Goal: Check status: Check status

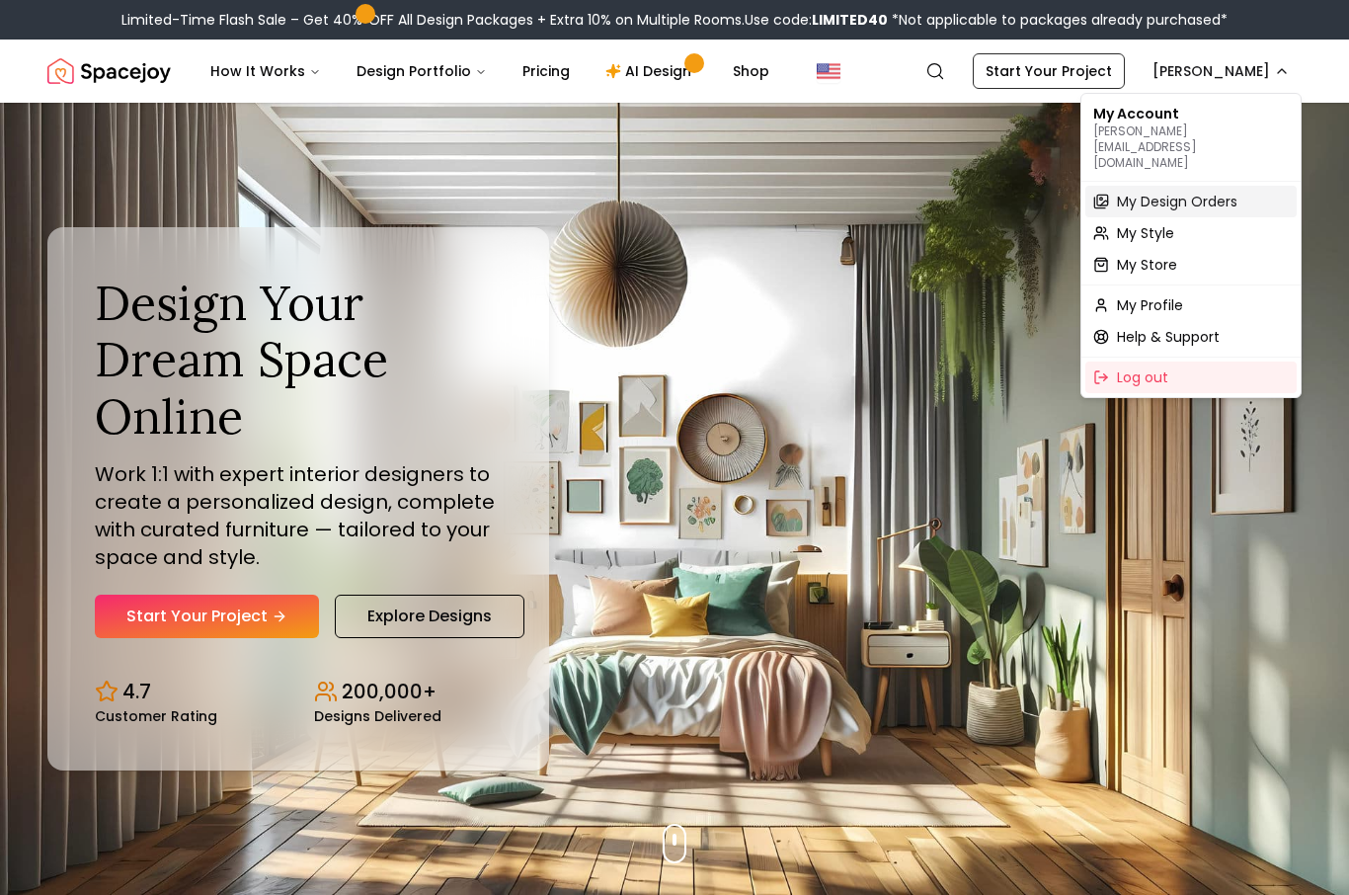
click at [1229, 192] on span "My Design Orders" at bounding box center [1177, 202] width 120 height 20
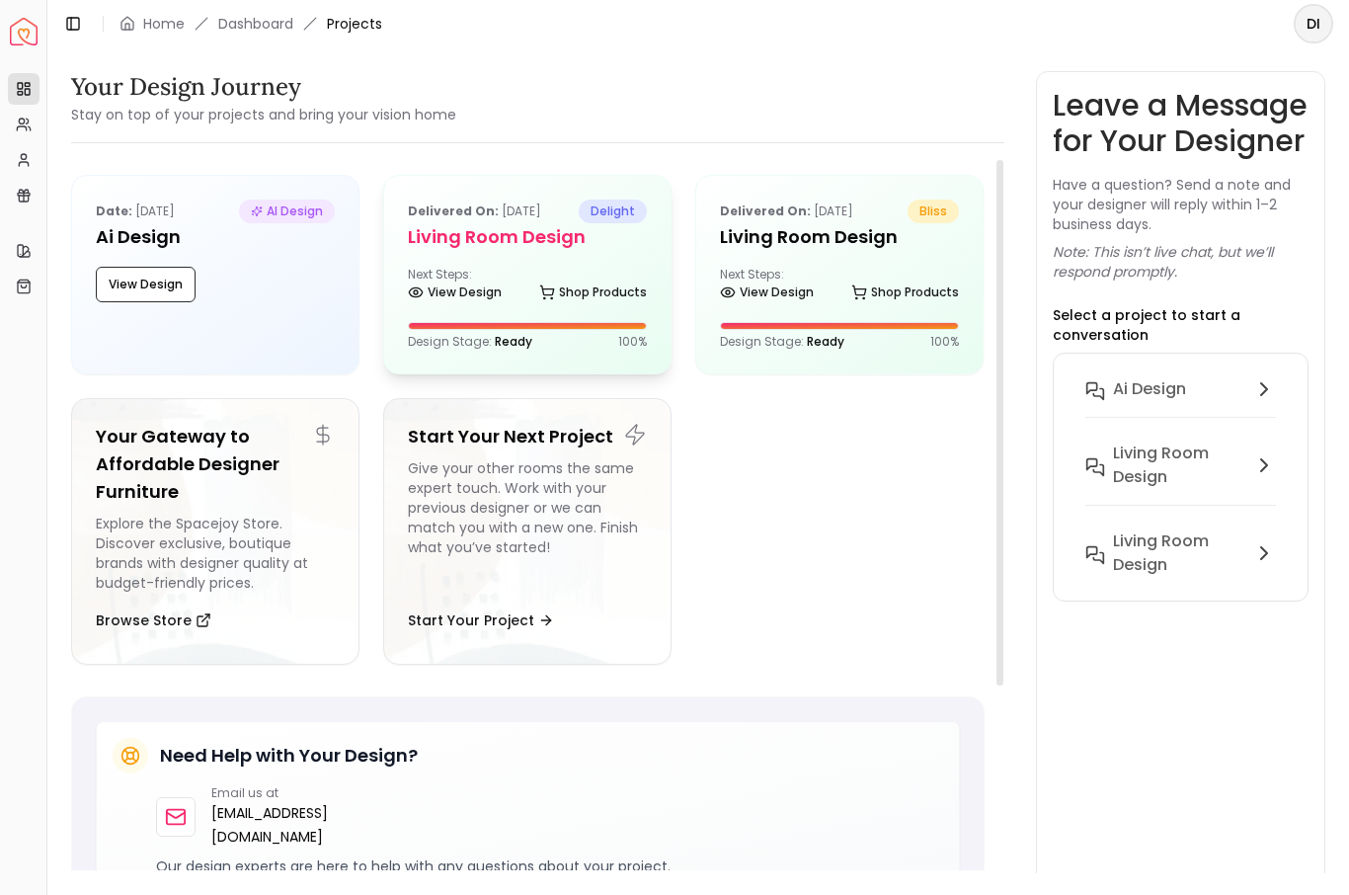
click at [588, 241] on h5 "Living Room design" at bounding box center [527, 237] width 239 height 28
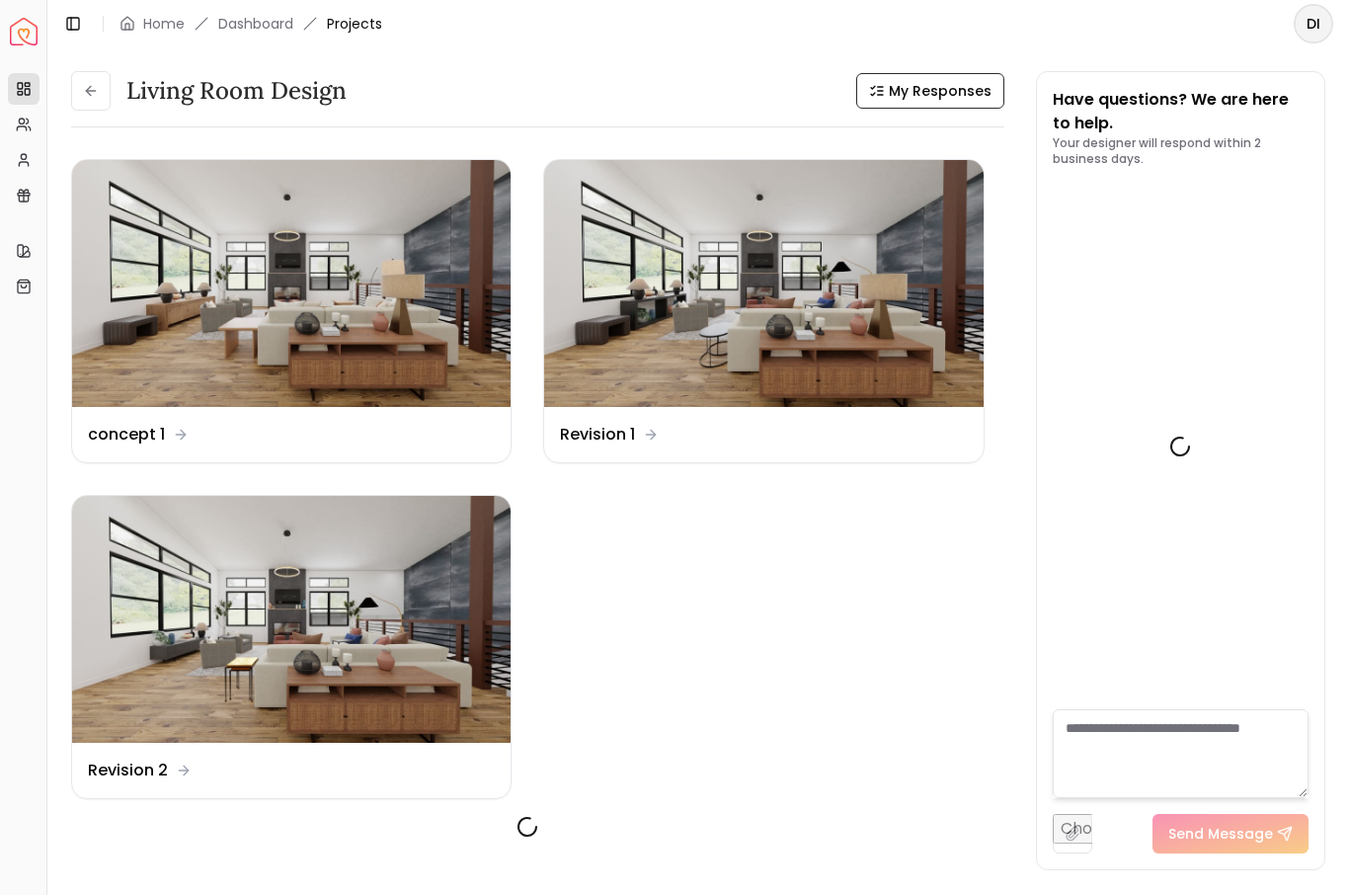
scroll to position [4941, 0]
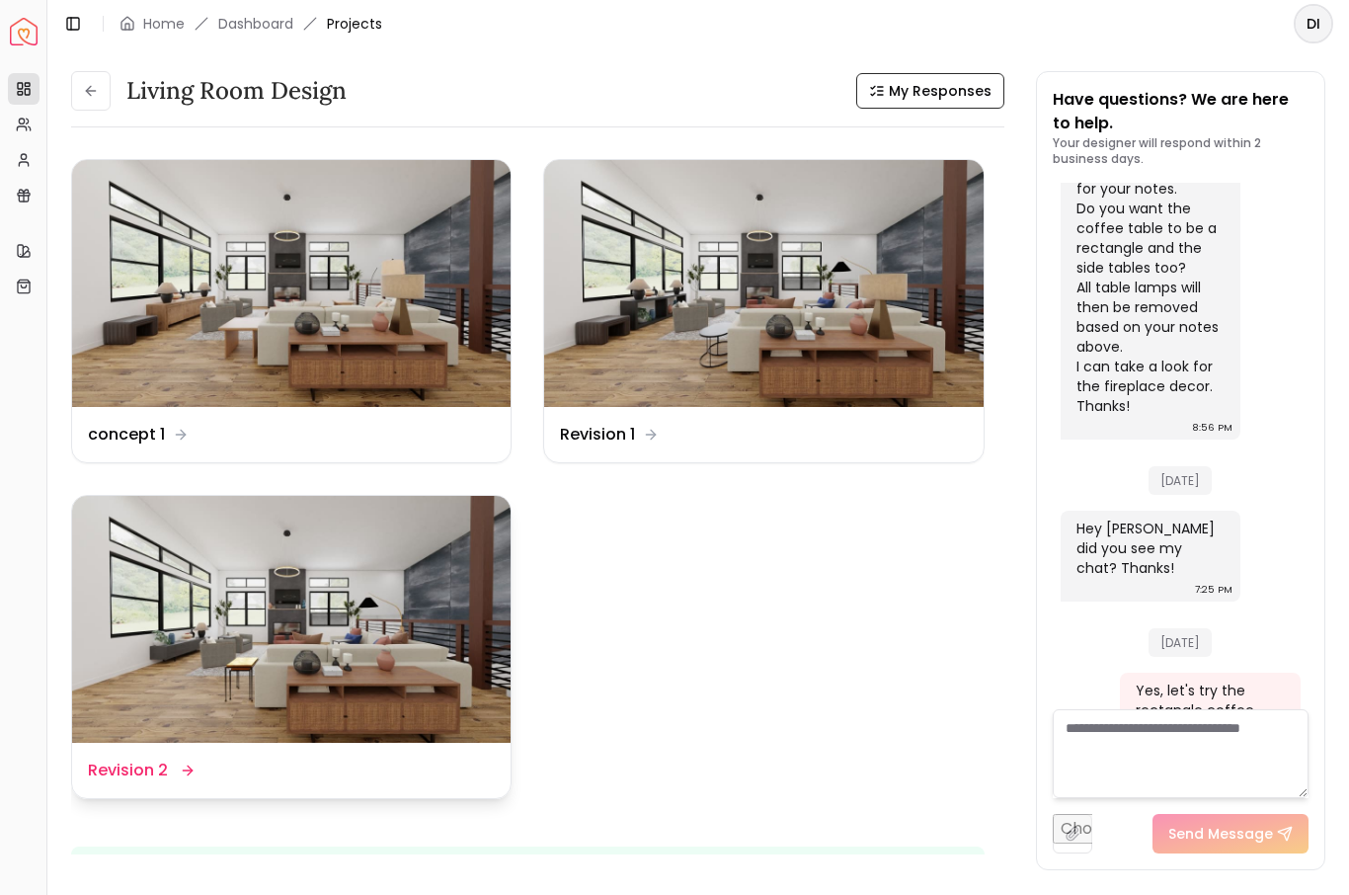
click at [422, 648] on img at bounding box center [291, 619] width 438 height 247
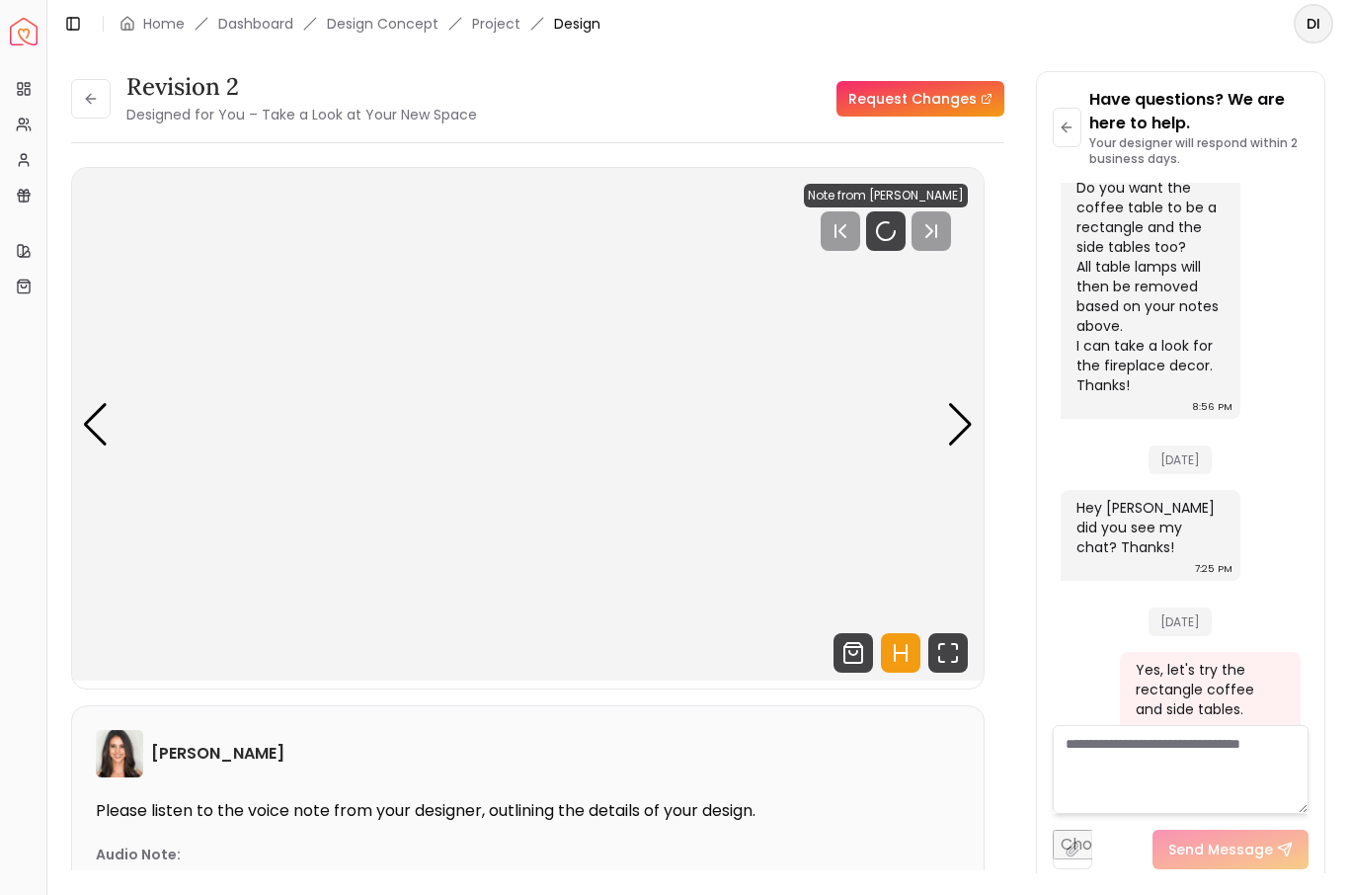
scroll to position [4926, 0]
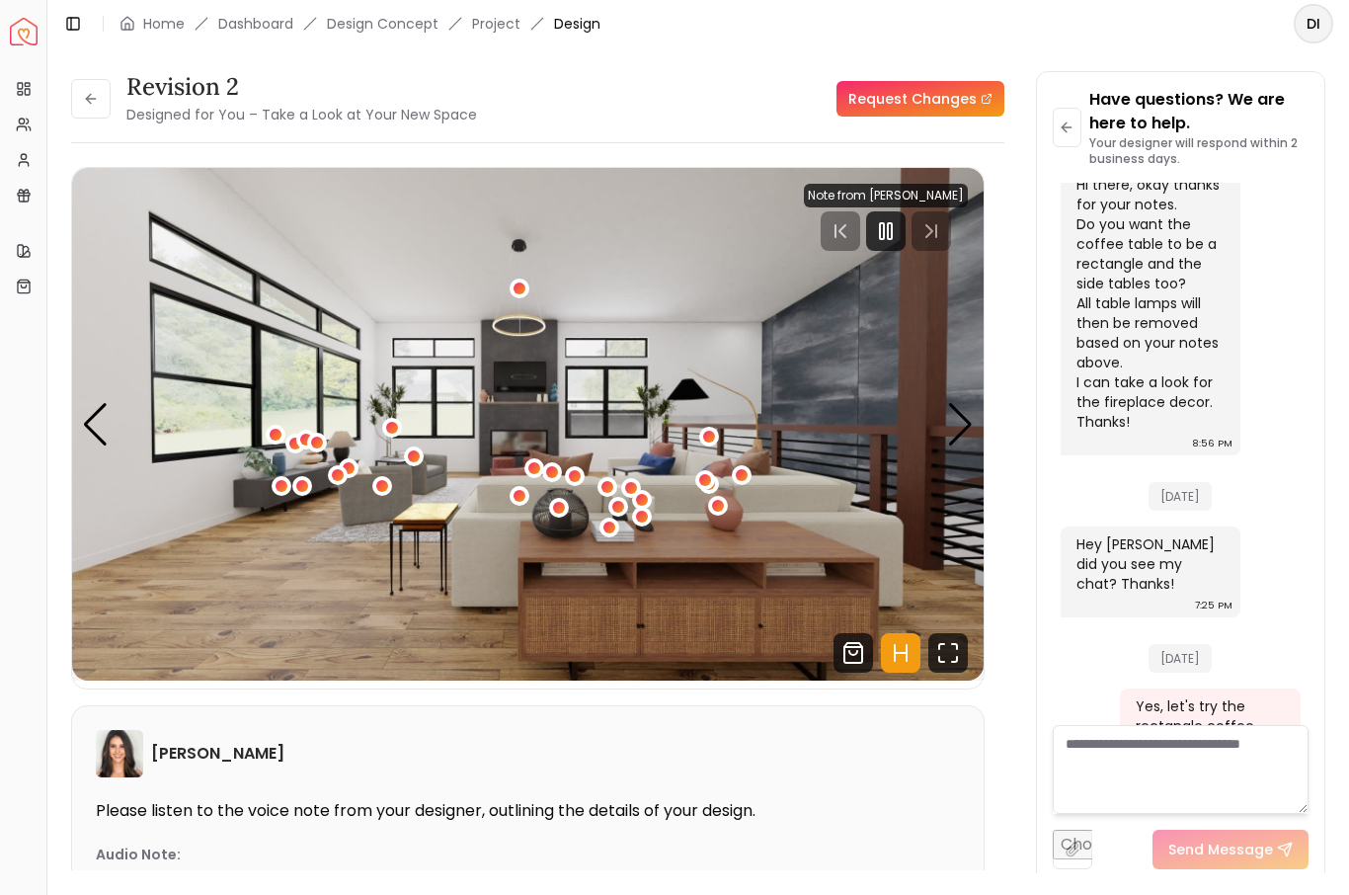
click at [903, 648] on icon "Hotspots Toggle" at bounding box center [900, 652] width 39 height 39
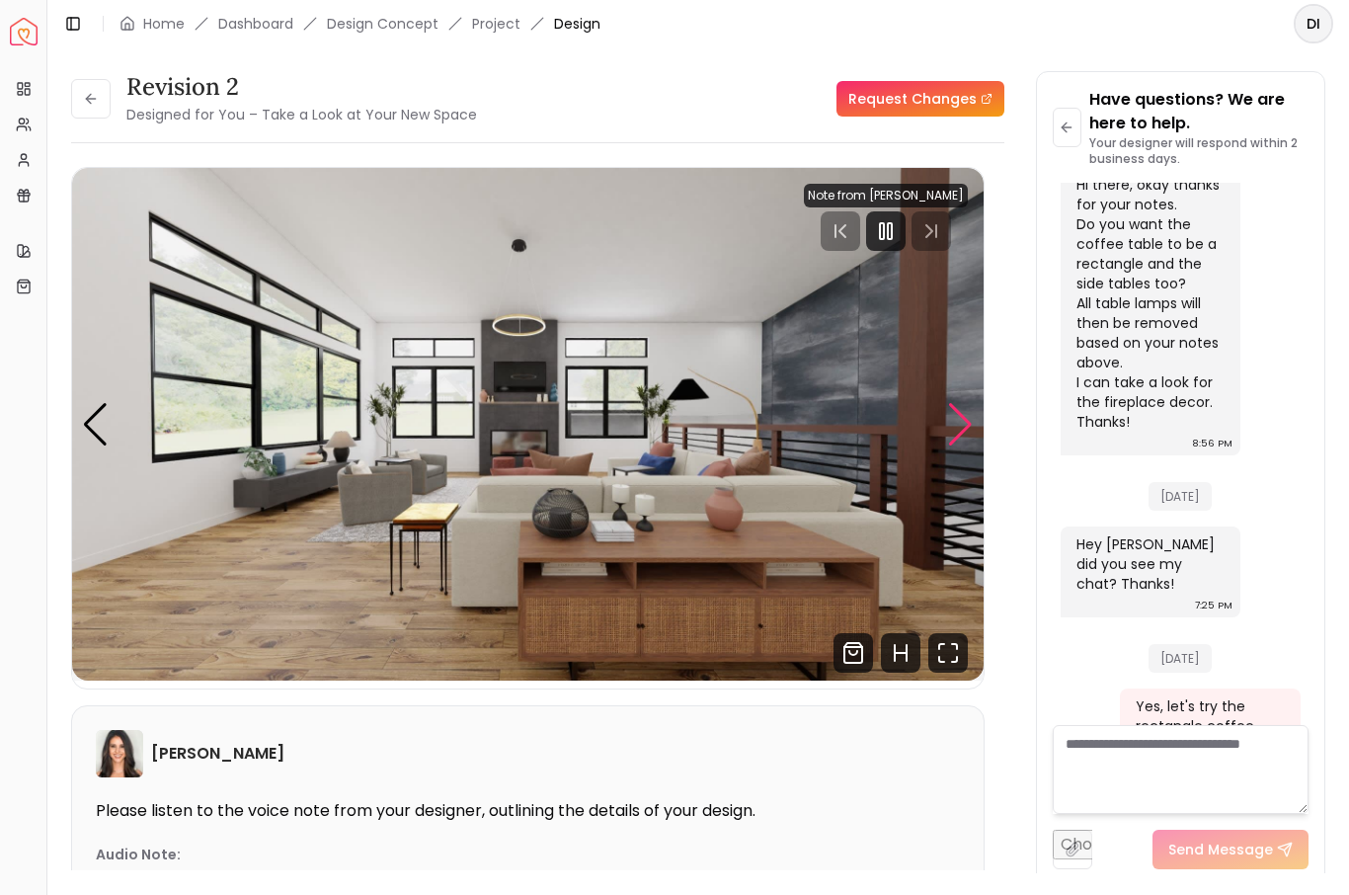
click at [960, 435] on div "Next slide" at bounding box center [960, 424] width 27 height 43
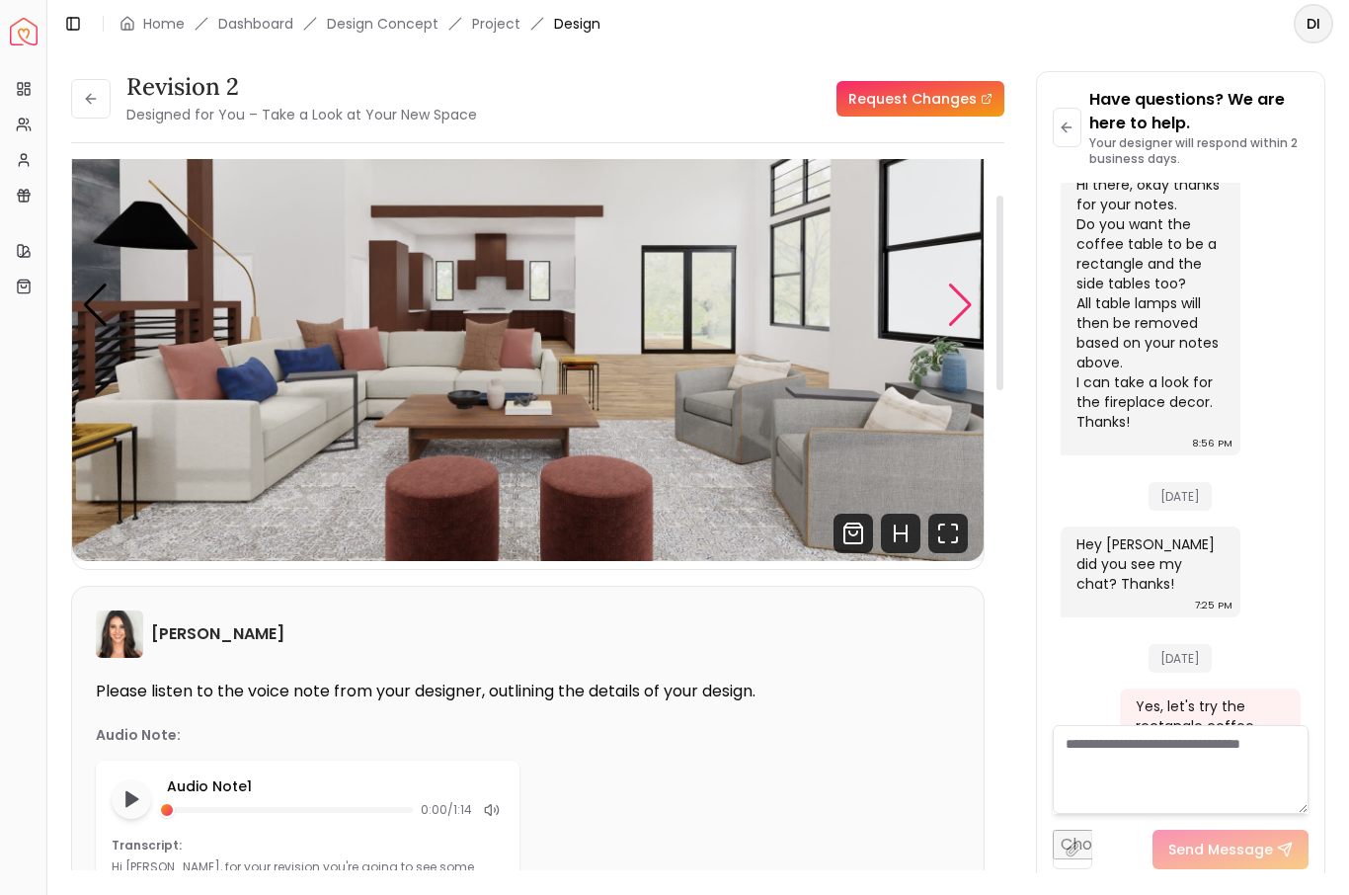
scroll to position [159, 0]
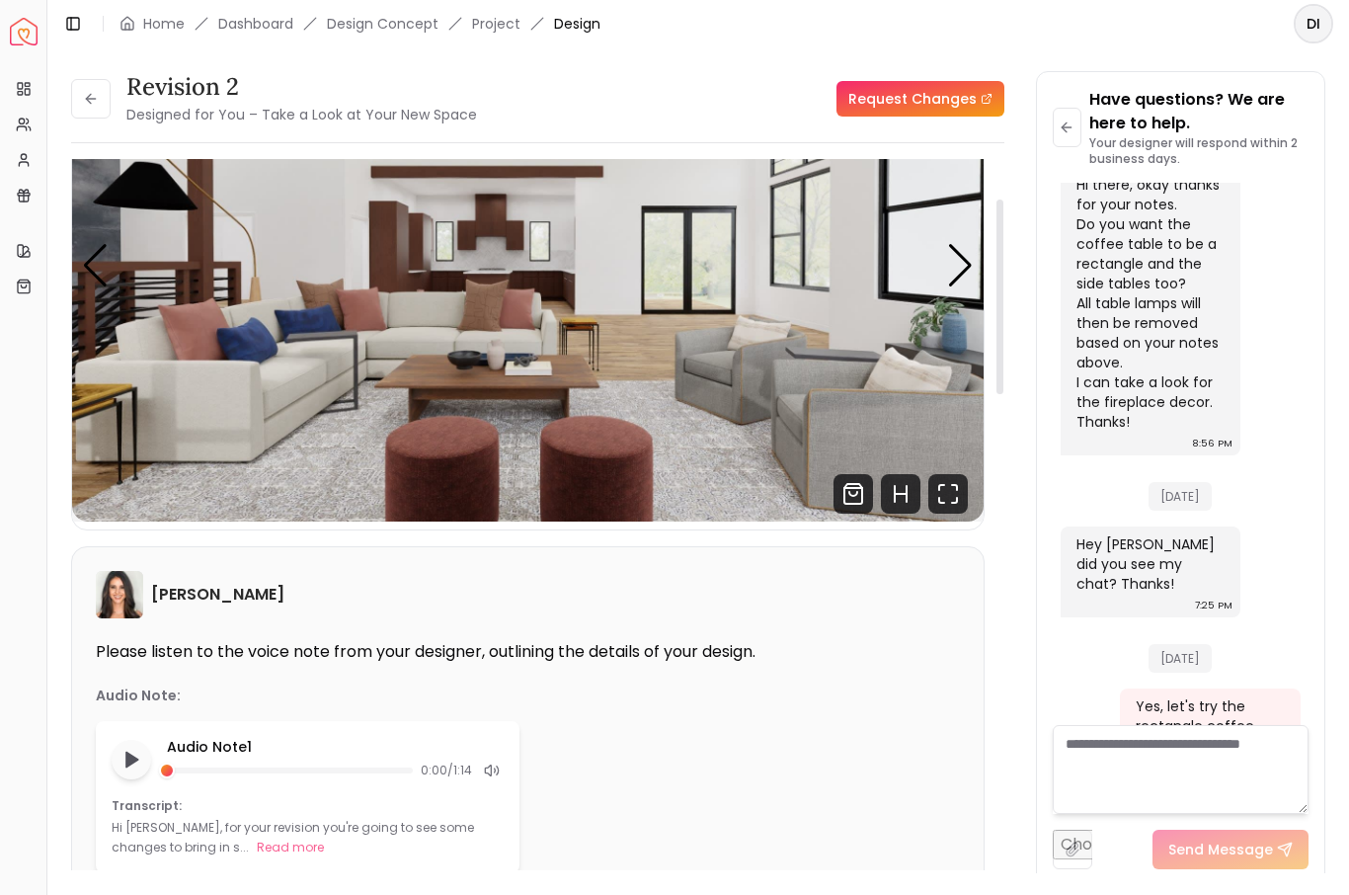
click at [207, 770] on div at bounding box center [290, 770] width 246 height 6
click at [124, 765] on icon "Play audio note" at bounding box center [131, 760] width 20 height 20
click at [126, 751] on icon "Pause audio note" at bounding box center [131, 760] width 21 height 21
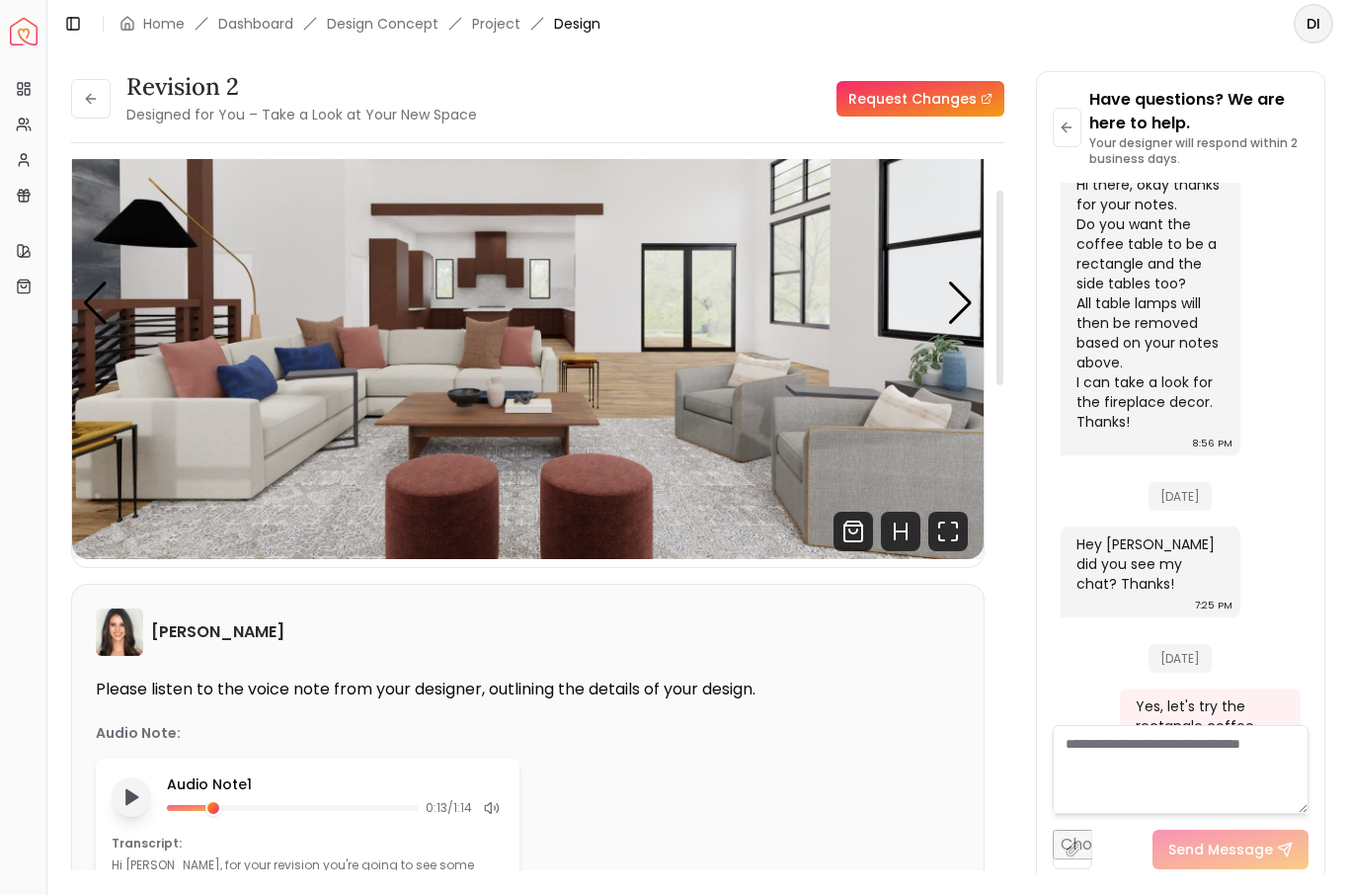
scroll to position [124, 0]
